Goal: Task Accomplishment & Management: Complete application form

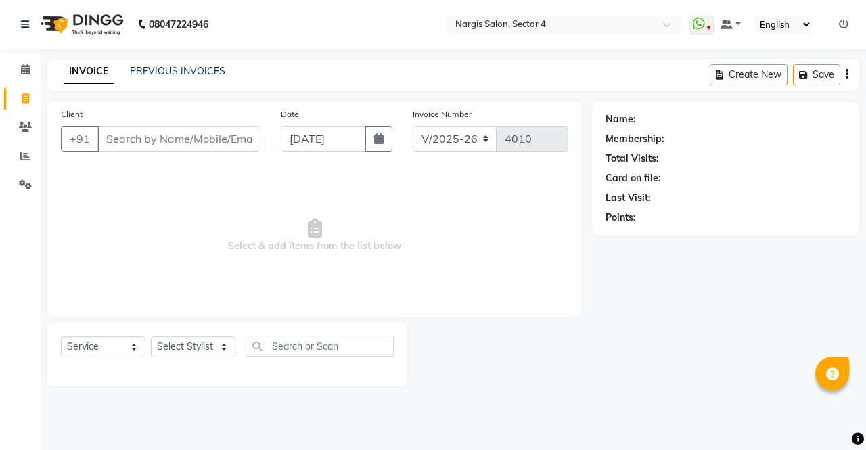
select select "4130"
select select "service"
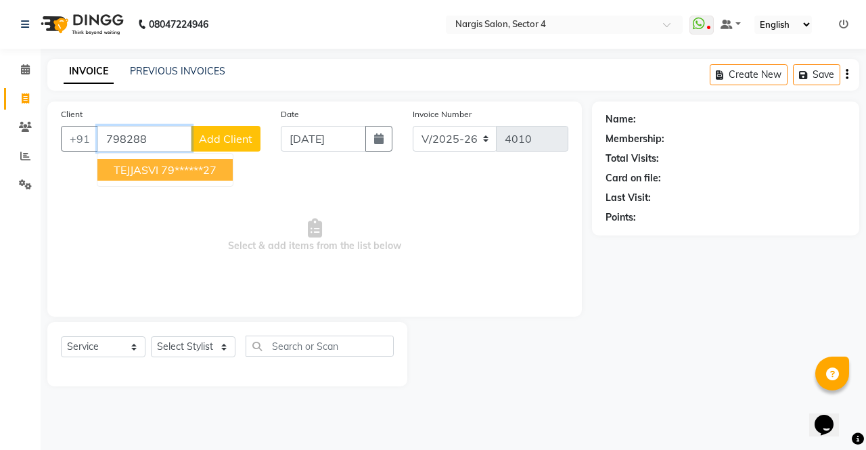
click at [165, 169] on ngb-highlight "79******27" at bounding box center [188, 170] width 55 height 14
type input "79******27"
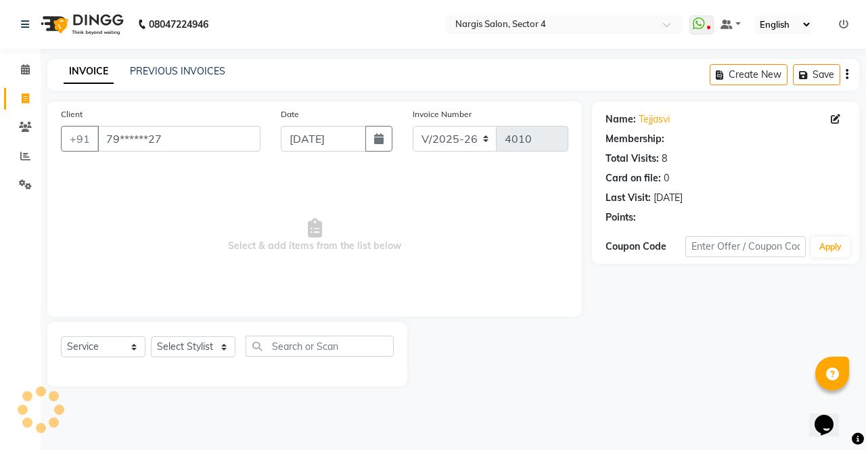
select select "1: Object"
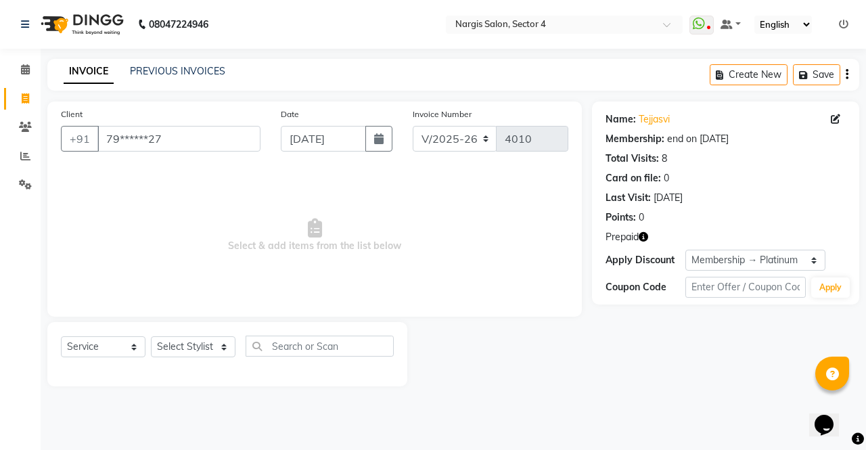
click at [644, 241] on icon "button" at bounding box center [642, 236] width 9 height 9
click at [190, 352] on select "Select Stylist [PERSON_NAME] [PERSON_NAME] [PERSON_NAME] Front Desk muskaan rak…" at bounding box center [193, 346] width 85 height 21
select select "29276"
click at [151, 336] on select "Select Stylist [PERSON_NAME] [PERSON_NAME] [PERSON_NAME] Front Desk muskaan rak…" at bounding box center [193, 346] width 85 height 21
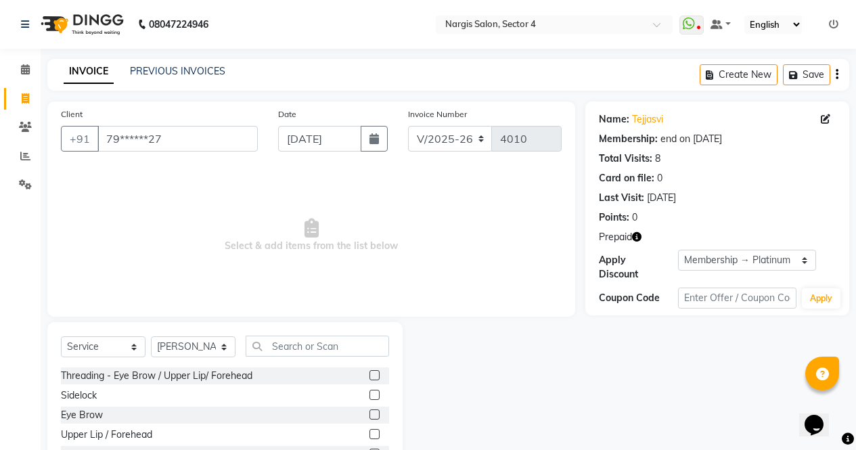
click at [351, 328] on div "Select Service Product Membership Package Voucher Prepaid Gift Card Select Styl…" at bounding box center [224, 422] width 355 height 200
click at [375, 340] on input "text" at bounding box center [317, 345] width 143 height 21
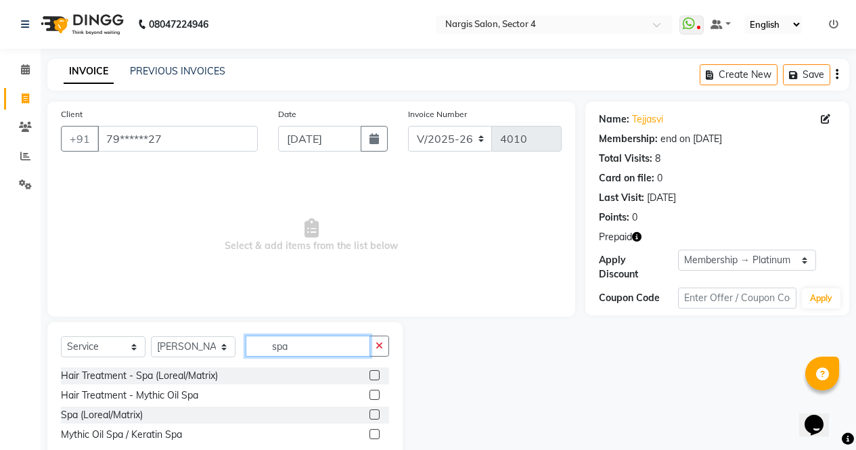
type input "spa"
click at [378, 375] on label at bounding box center [374, 375] width 10 height 10
click at [378, 375] on input "checkbox" at bounding box center [373, 375] width 9 height 9
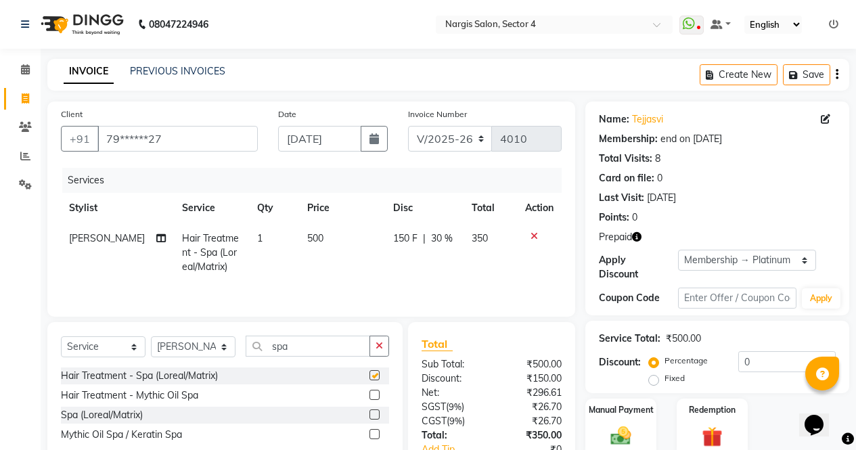
checkbox input "false"
click at [307, 247] on td "500" at bounding box center [342, 252] width 86 height 59
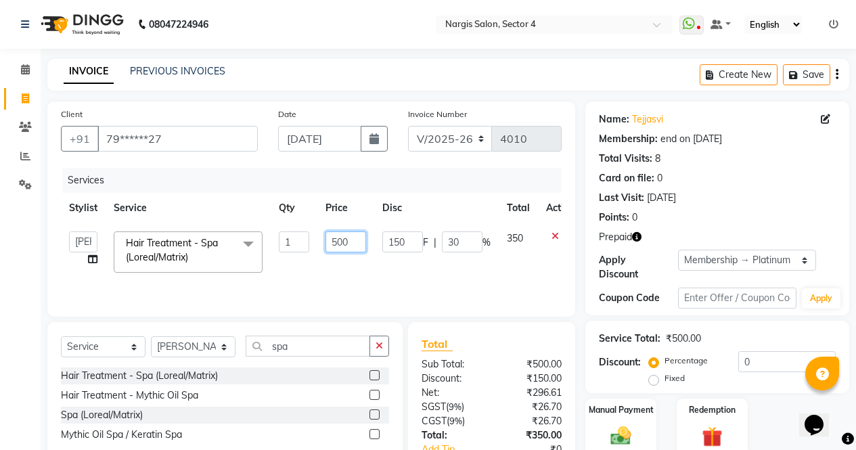
click at [337, 236] on input "500" at bounding box center [345, 241] width 41 height 21
type input "1200"
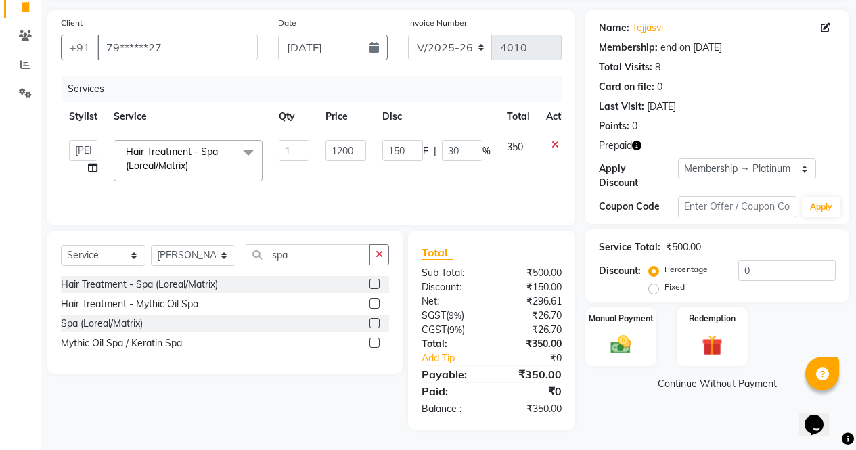
click at [646, 433] on main "INVOICE PREVIOUS INVOICES Create New Save Client +91 79******27 Date [DATE] Inv…" at bounding box center [448, 209] width 815 height 482
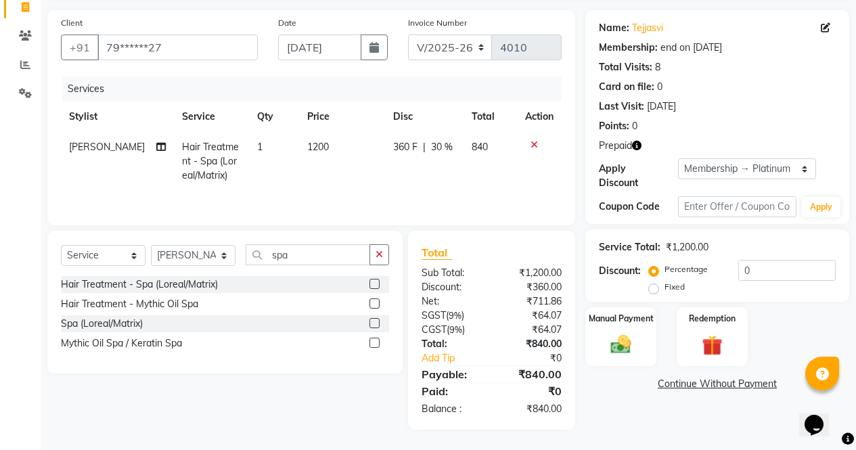
click at [637, 141] on icon "button" at bounding box center [636, 145] width 9 height 9
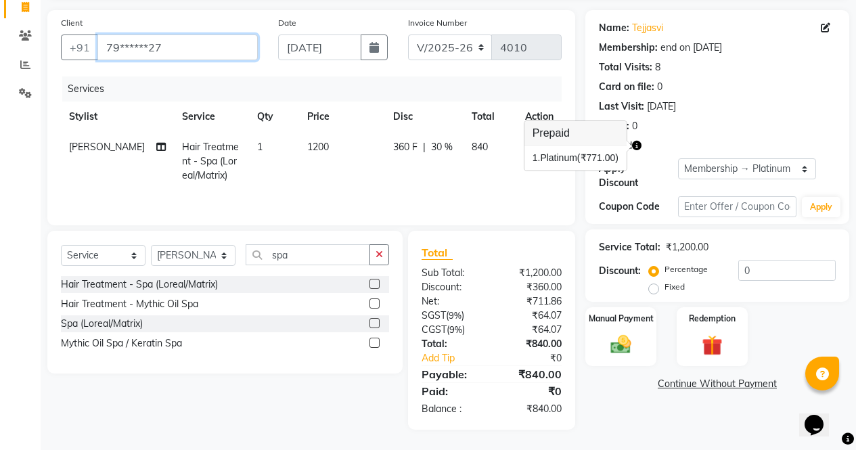
click at [239, 37] on input "79******27" at bounding box center [177, 47] width 160 height 26
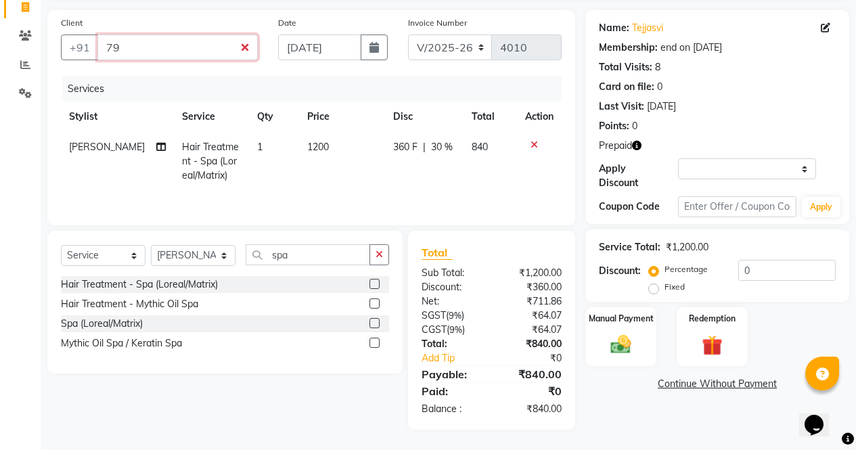
type input "7"
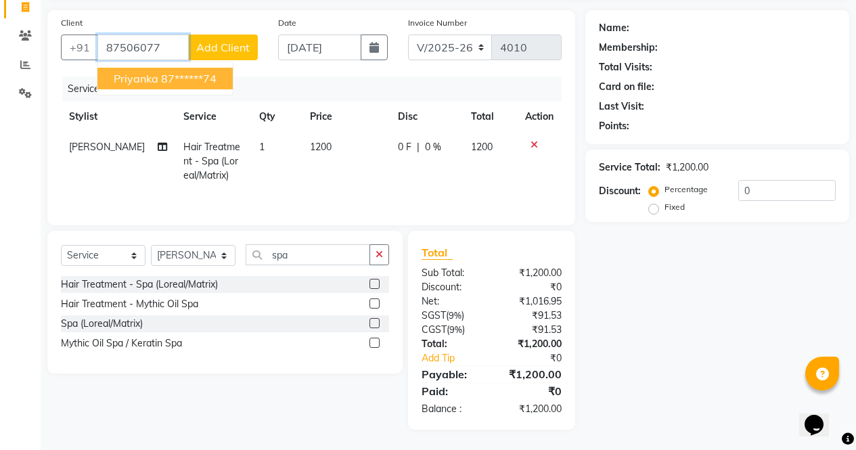
click at [200, 75] on ngb-highlight "87******74" at bounding box center [188, 79] width 55 height 14
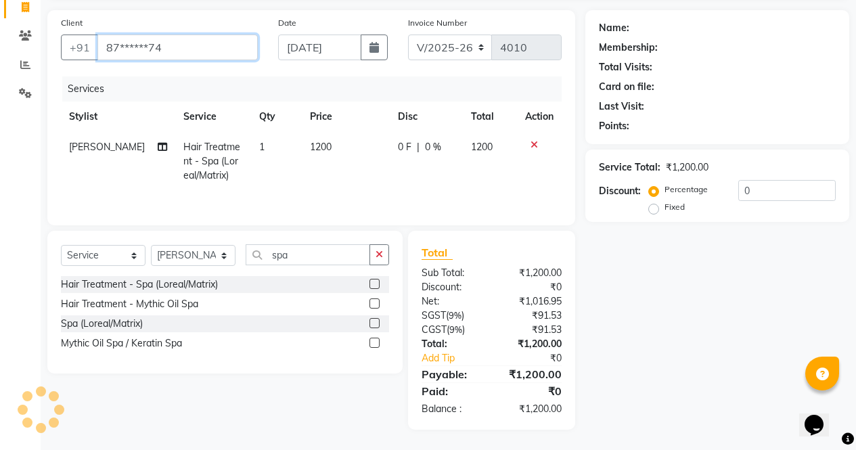
type input "87******74"
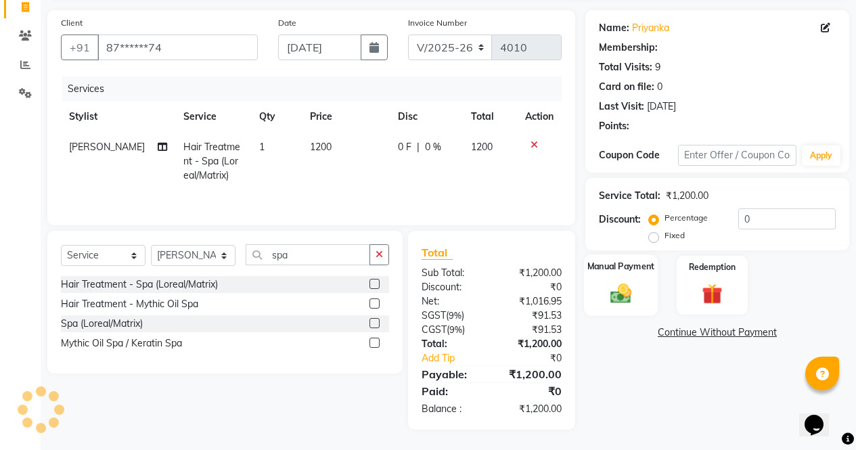
click at [638, 284] on div "Manual Payment" at bounding box center [621, 285] width 74 height 62
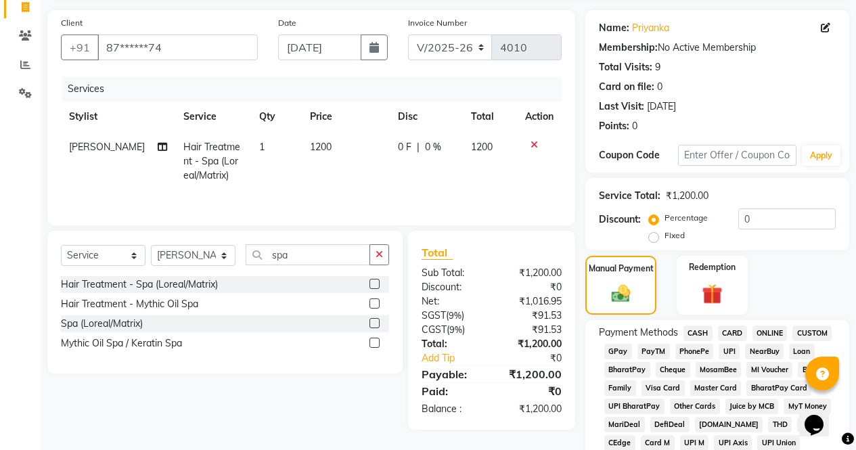
click at [534, 146] on icon at bounding box center [533, 144] width 7 height 9
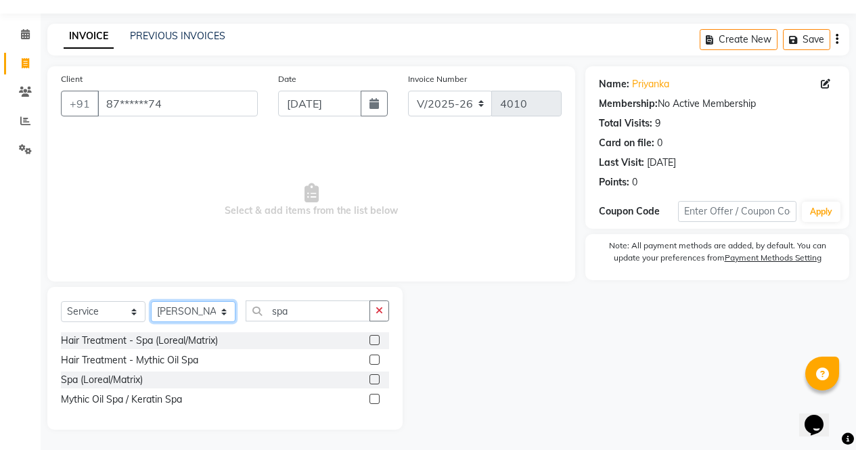
click at [231, 318] on select "Select Stylist [PERSON_NAME] [PERSON_NAME] [PERSON_NAME] Front Desk muskaan rak…" at bounding box center [193, 311] width 85 height 21
click at [151, 301] on select "Select Stylist [PERSON_NAME] [PERSON_NAME] [PERSON_NAME] Front Desk muskaan rak…" at bounding box center [193, 311] width 85 height 21
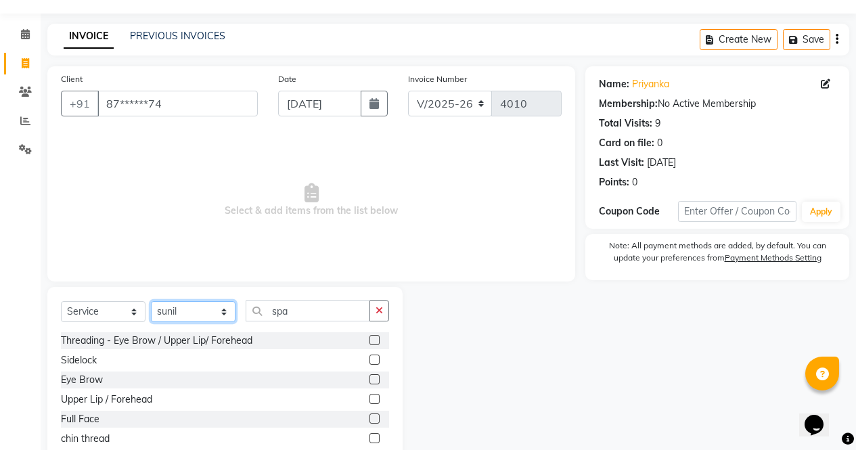
click at [219, 315] on select "Select Stylist [PERSON_NAME] [PERSON_NAME] [PERSON_NAME] Front Desk muskaan rak…" at bounding box center [193, 311] width 85 height 21
select select "28131"
click at [151, 301] on select "Select Stylist [PERSON_NAME] [PERSON_NAME] [PERSON_NAME] Front Desk muskaan rak…" at bounding box center [193, 311] width 85 height 21
click at [376, 311] on icon "button" at bounding box center [378, 310] width 7 height 9
click at [369, 379] on label at bounding box center [374, 379] width 10 height 10
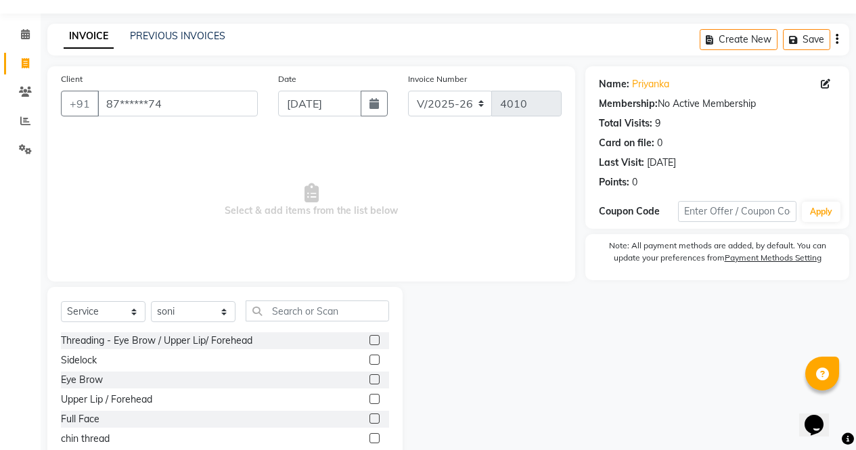
click at [369, 379] on input "checkbox" at bounding box center [373, 379] width 9 height 9
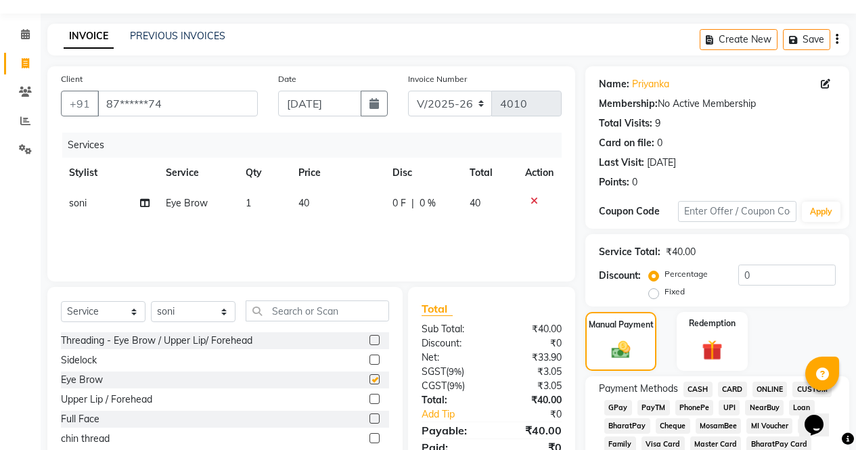
checkbox input "false"
click at [695, 396] on span "CASH" at bounding box center [697, 389] width 29 height 16
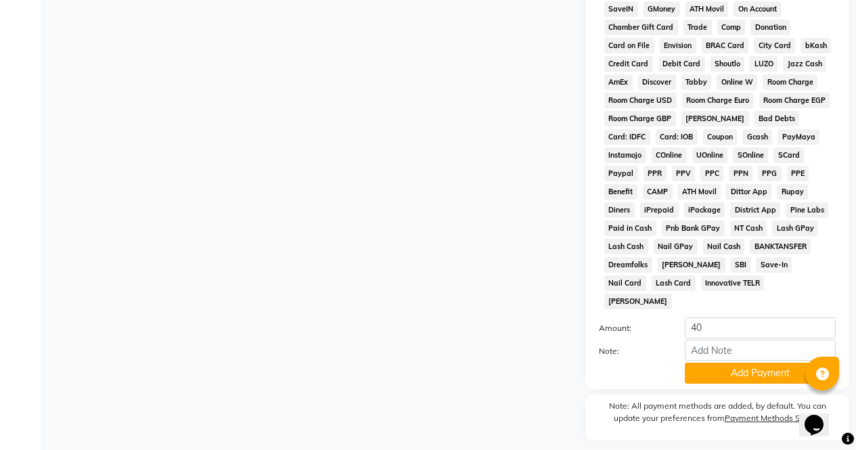
scroll to position [618, 0]
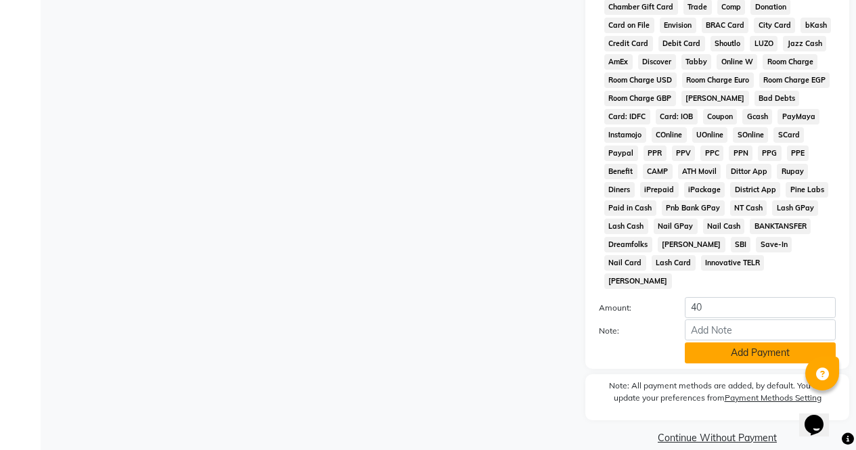
click at [752, 344] on button "Add Payment" at bounding box center [759, 352] width 151 height 21
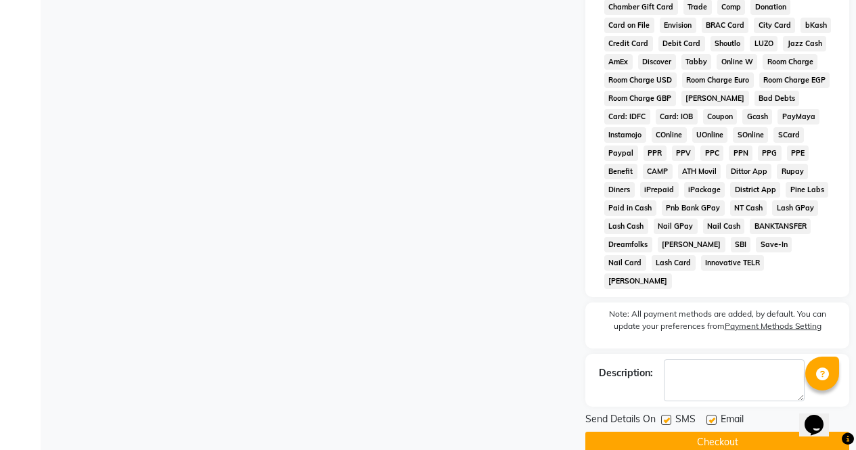
click at [758, 434] on button "Checkout" at bounding box center [717, 442] width 264 height 21
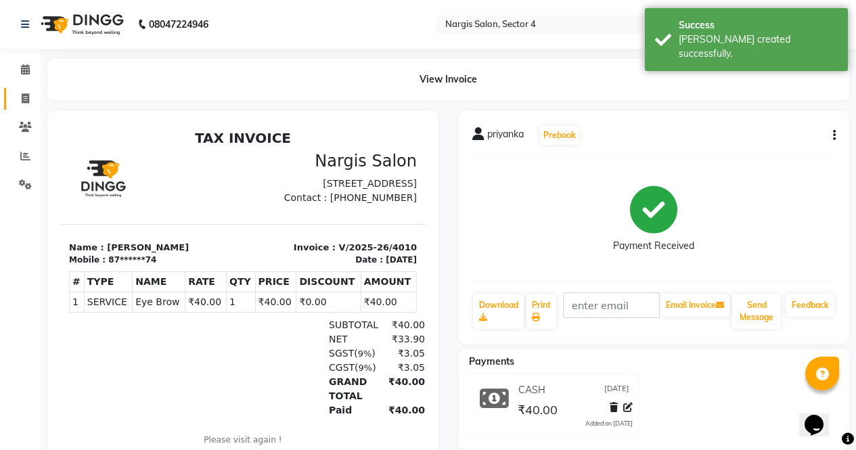
click at [28, 107] on link "Invoice" at bounding box center [20, 99] width 32 height 22
select select "service"
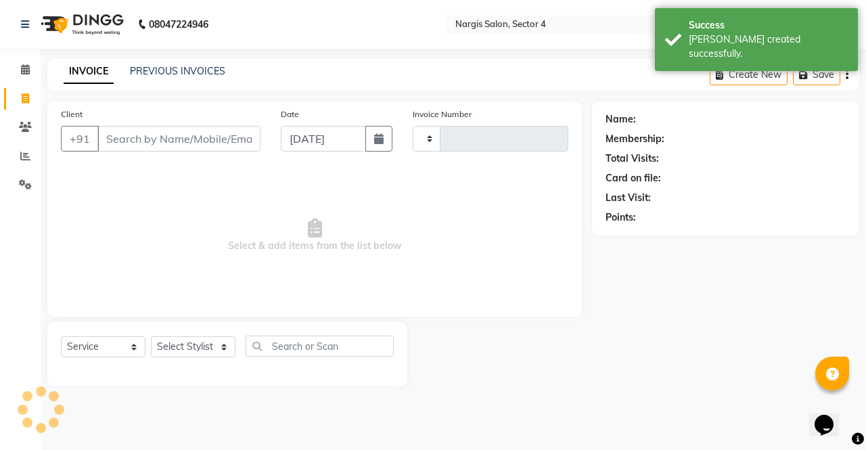
type input "4011"
select select "4130"
click at [205, 76] on link "PREVIOUS INVOICES" at bounding box center [177, 71] width 95 height 12
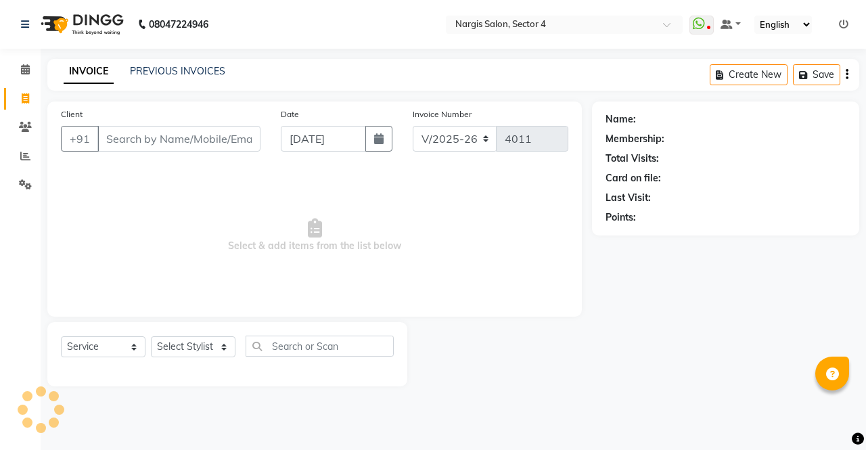
select select "4130"
select select "service"
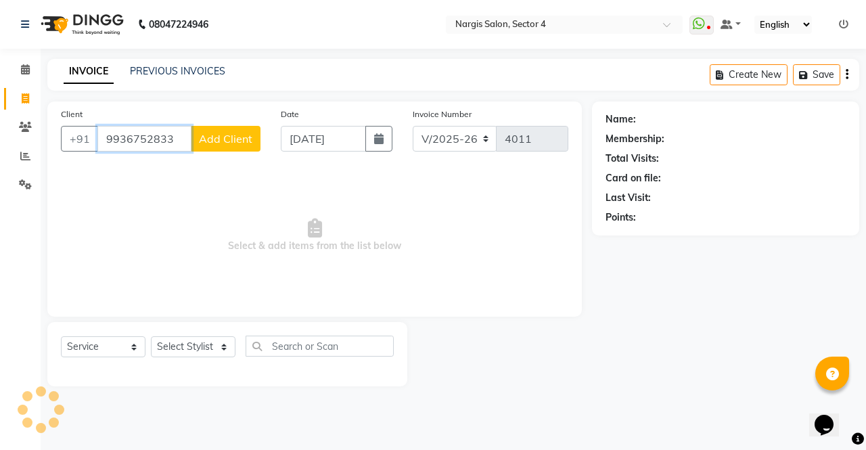
type input "9936752833"
click at [231, 138] on span "Add Client" at bounding box center [225, 139] width 53 height 14
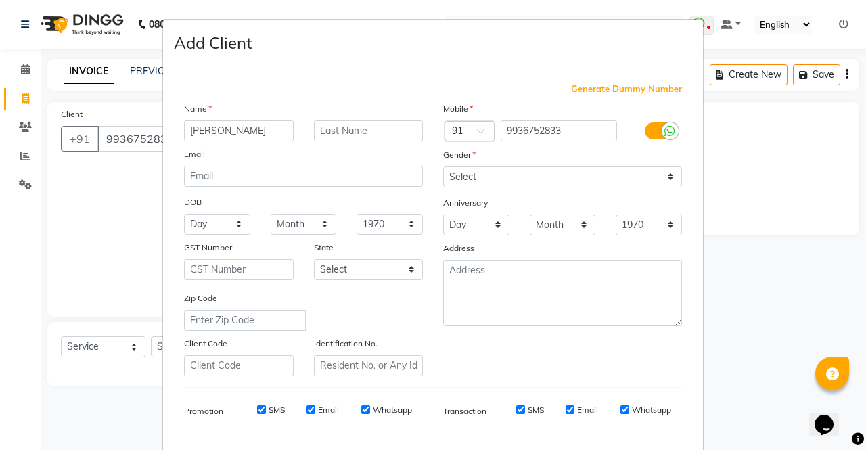
type input "nivedika"
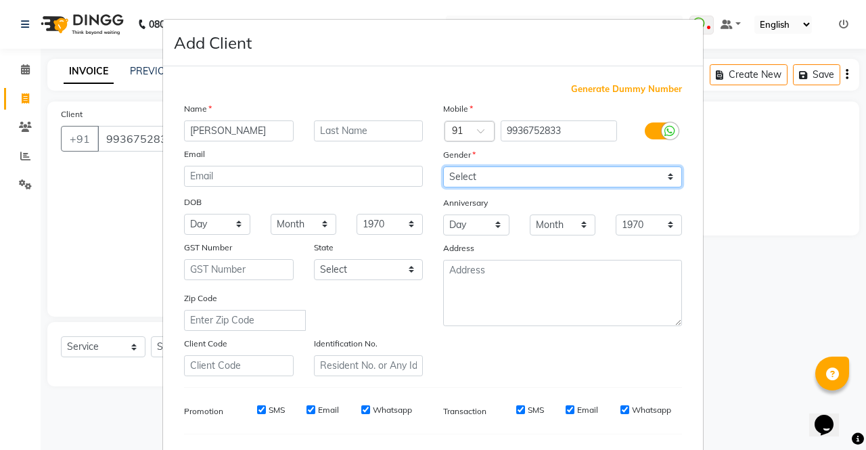
click at [521, 173] on select "Select Male Female Other Prefer Not To Say" at bounding box center [562, 176] width 239 height 21
select select "female"
click at [443, 166] on select "Select Male Female Other Prefer Not To Say" at bounding box center [562, 176] width 239 height 21
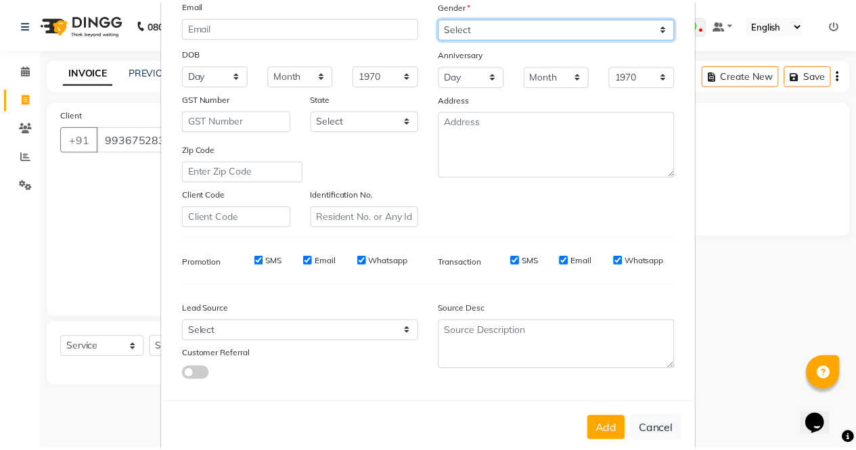
scroll to position [174, 0]
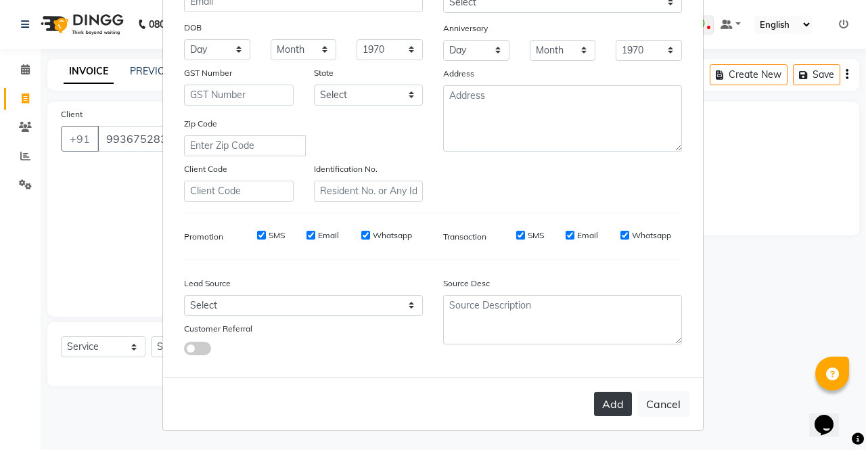
click at [615, 397] on button "Add" at bounding box center [613, 404] width 38 height 24
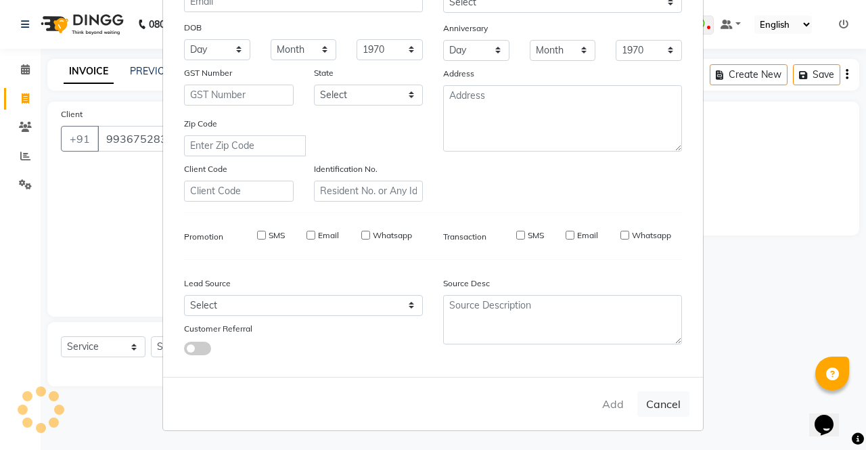
type input "99******33"
select select
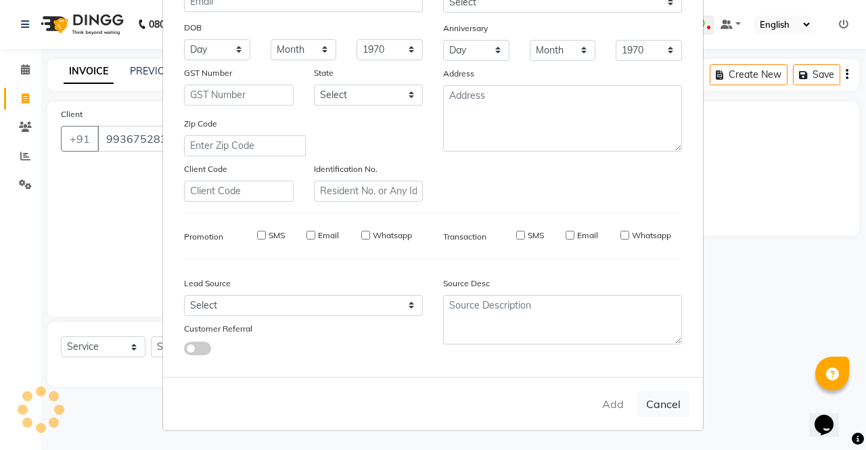
select select
checkbox input "false"
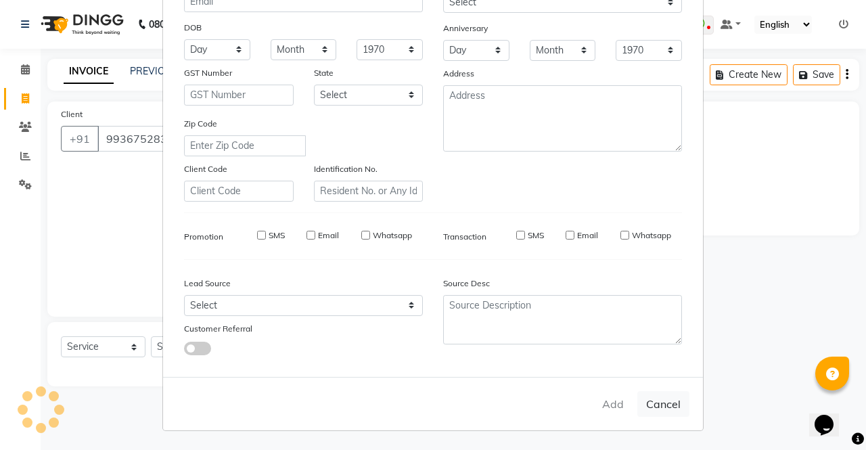
checkbox input "false"
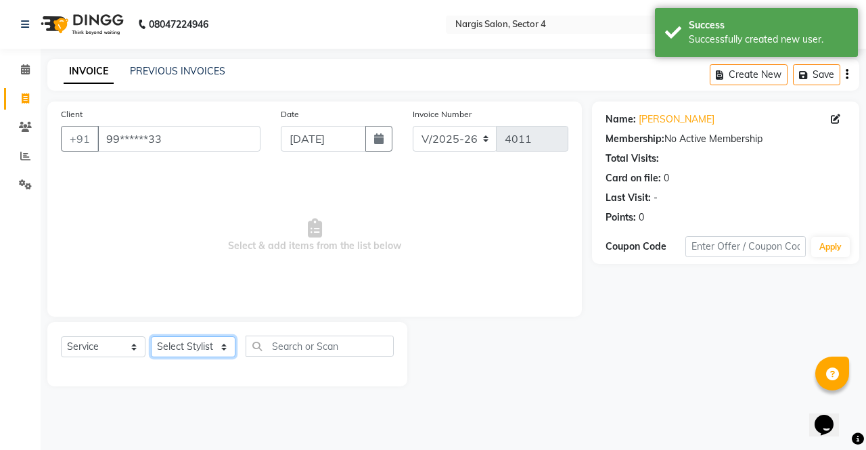
click at [168, 342] on select "Select Stylist [PERSON_NAME] [PERSON_NAME] [PERSON_NAME] Front Desk muskaan rak…" at bounding box center [193, 346] width 85 height 21
select select "28206"
click at [151, 336] on select "Select Stylist [PERSON_NAME] [PERSON_NAME] [PERSON_NAME] Front Desk muskaan rak…" at bounding box center [193, 346] width 85 height 21
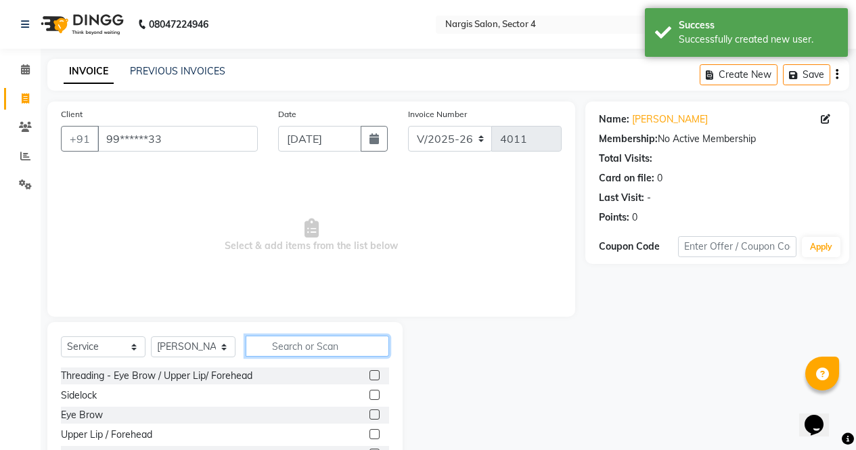
click at [356, 342] on input "text" at bounding box center [317, 345] width 143 height 21
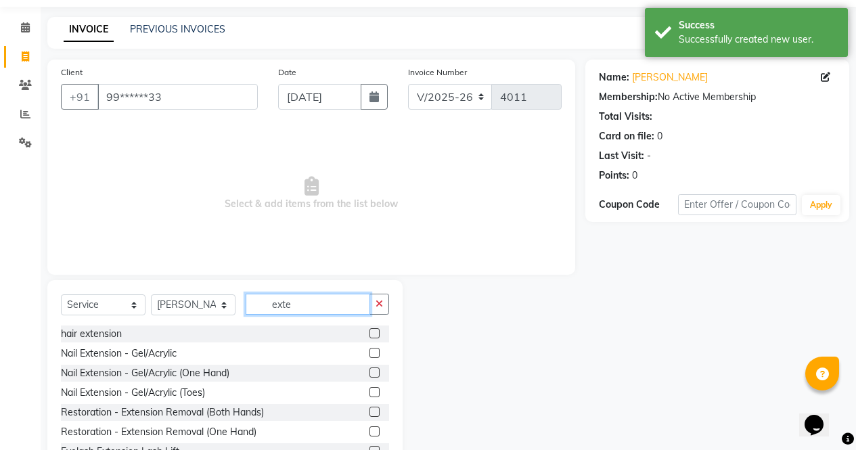
type input "exte"
click at [369, 353] on label at bounding box center [374, 353] width 10 height 10
click at [369, 353] on input "checkbox" at bounding box center [373, 353] width 9 height 9
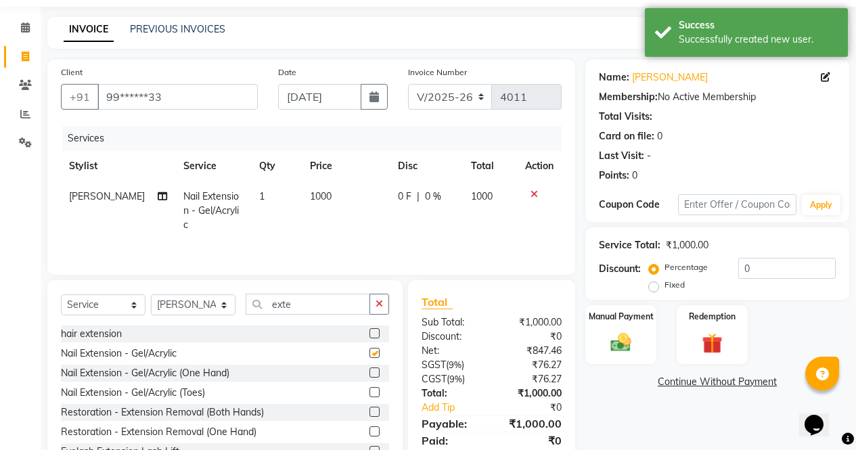
scroll to position [92, 0]
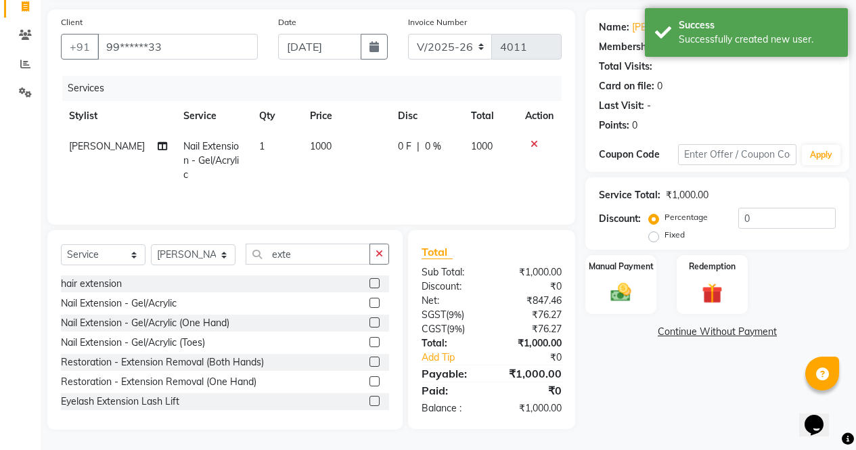
checkbox input "false"
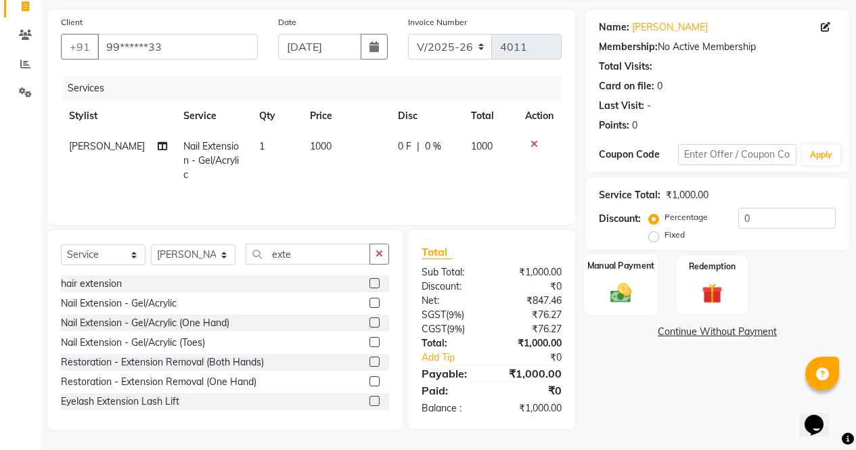
click at [614, 296] on img at bounding box center [620, 292] width 34 height 24
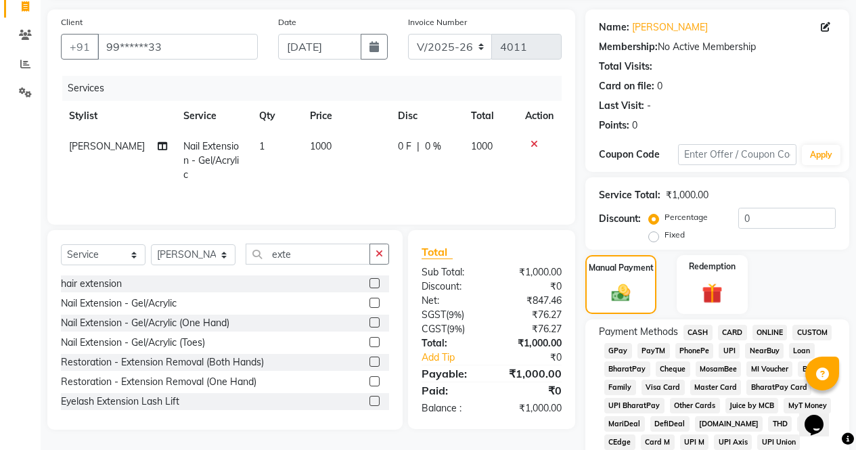
click at [769, 332] on span "ONLINE" at bounding box center [769, 333] width 35 height 16
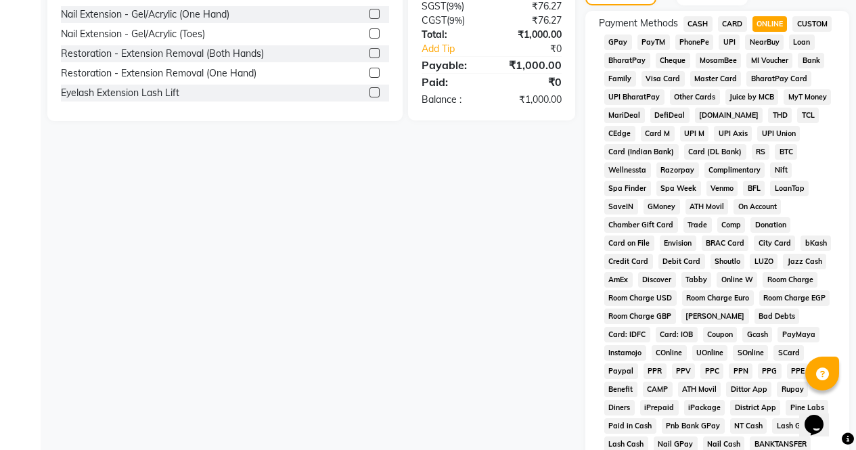
scroll to position [618, 0]
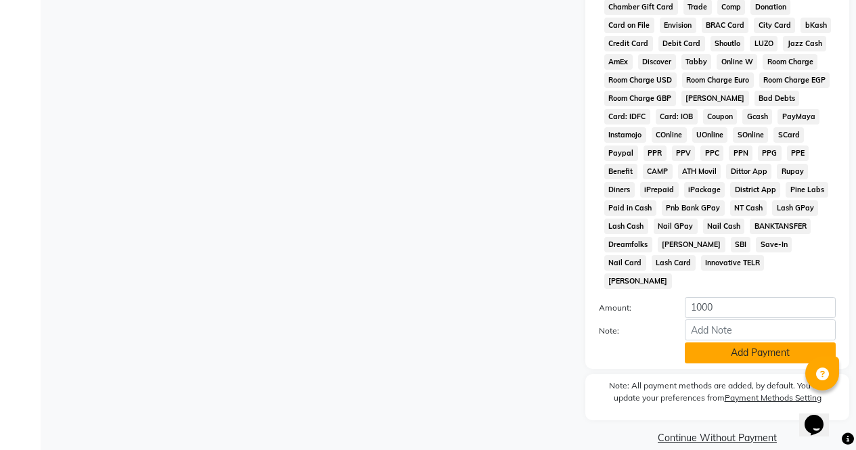
click at [797, 342] on button "Add Payment" at bounding box center [759, 352] width 151 height 21
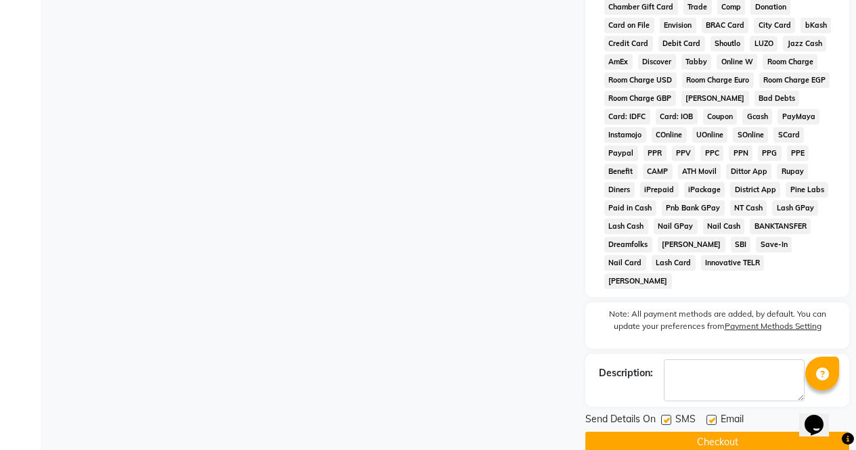
click at [606, 432] on button "Checkout" at bounding box center [717, 442] width 264 height 21
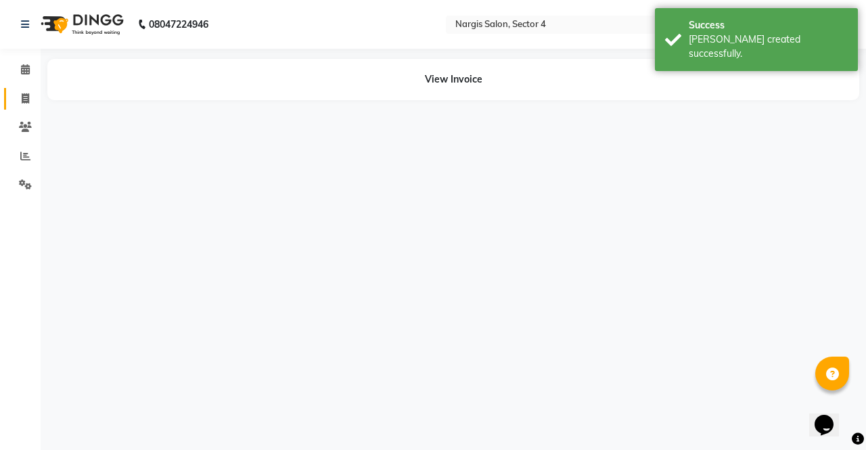
click at [28, 98] on icon at bounding box center [25, 98] width 7 height 10
select select "service"
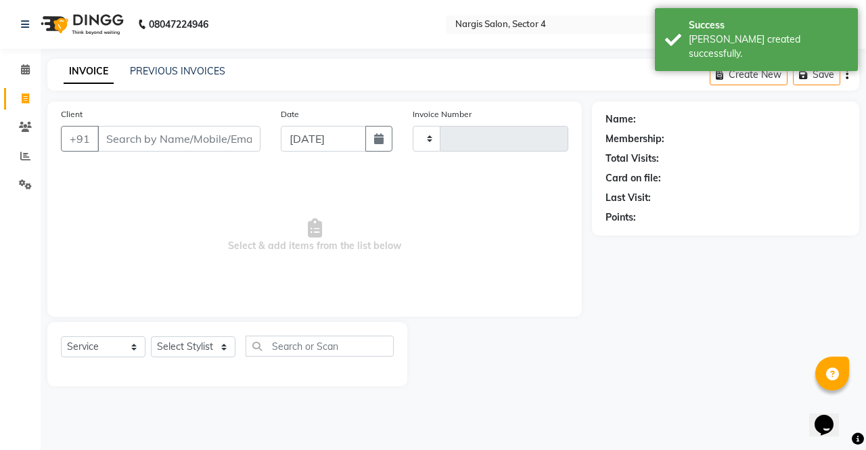
type input "4012"
select select "4130"
click at [215, 68] on link "PREVIOUS INVOICES" at bounding box center [177, 71] width 95 height 12
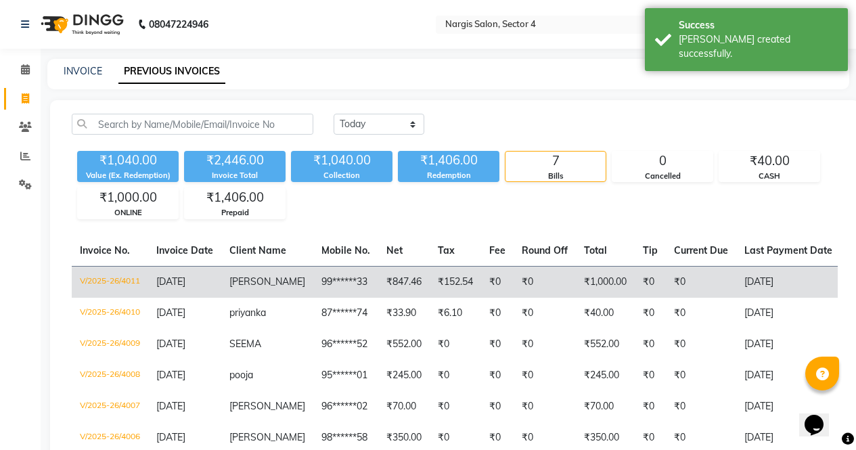
click at [576, 289] on td "₹1,000.00" at bounding box center [605, 282] width 59 height 32
